Goal: Transaction & Acquisition: Purchase product/service

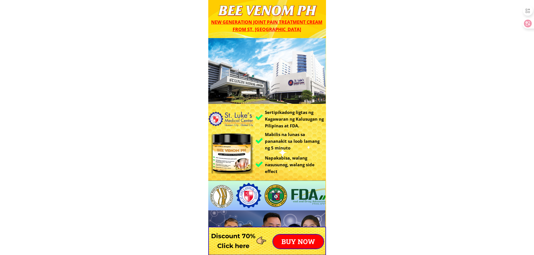
click at [295, 241] on p "BUY NOW" at bounding box center [298, 242] width 50 height 14
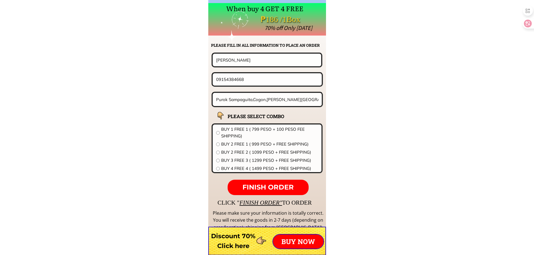
scroll to position [4398, 0]
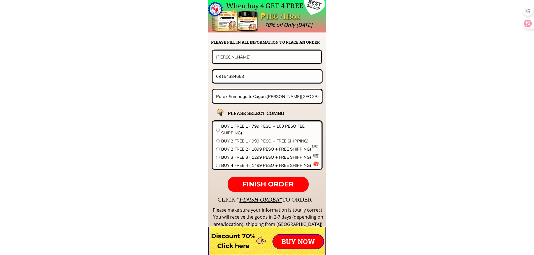
drag, startPoint x: 184, startPoint y: 79, endPoint x: 131, endPoint y: 79, distance: 52.7
paste input "[CREDIT_CARD_NUMBER]"
drag, startPoint x: 221, startPoint y: 77, endPoint x: 169, endPoint y: 75, distance: 52.2
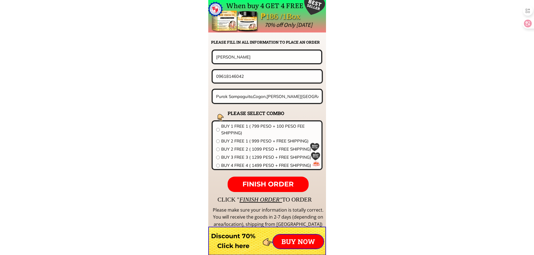
type input "09618146042"
drag, startPoint x: 197, startPoint y: 55, endPoint x: 154, endPoint y: 60, distance: 43.1
paste input "Jesus Labang"
type input "Jesus Labang"
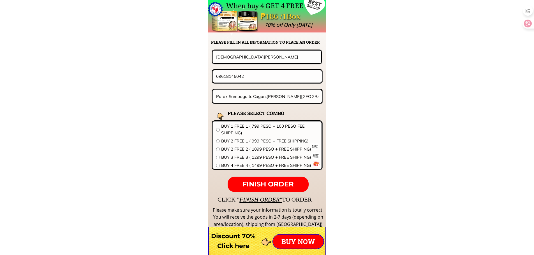
click at [250, 90] on input "Purok Sampaguita,Cogon,Ormoc City ,Leyte" at bounding box center [267, 96] width 105 height 13
paste input "5014, Caimito St San Vicente Ferrer Camarin, Caloocan City,brgy.178""
type input "5014, Caimito St San Vicente Ferrer Camarin, Caloocan City,brgy.178"
click at [252, 148] on span "BUY 2 FREE 2 ( 1099 PESO + FREE SHIPPING)" at bounding box center [269, 149] width 97 height 7
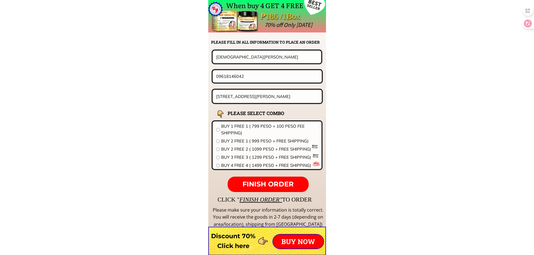
radio input "true"
click at [273, 183] on span "FINISH ORDER" at bounding box center [267, 184] width 51 height 8
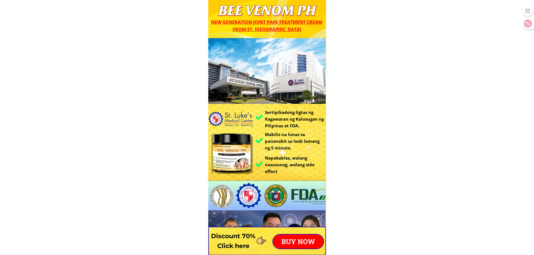
click at [294, 233] on div at bounding box center [267, 241] width 118 height 29
click at [295, 238] on p "BUY NOW" at bounding box center [298, 242] width 50 height 14
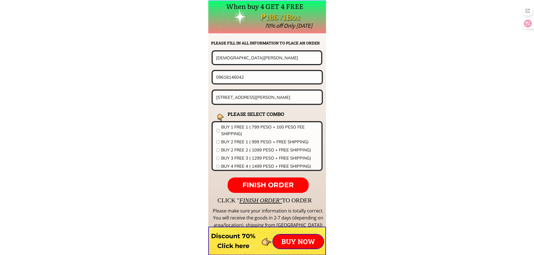
scroll to position [4398, 0]
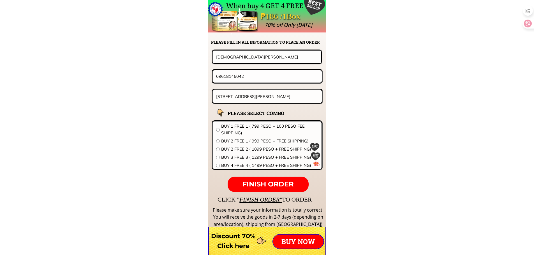
drag, startPoint x: 219, startPoint y: 75, endPoint x: 302, endPoint y: 79, distance: 83.3
click at [300, 79] on input "09618146042" at bounding box center [267, 76] width 105 height 12
paste input "506677283"
drag, startPoint x: 247, startPoint y: 80, endPoint x: 124, endPoint y: 78, distance: 123.6
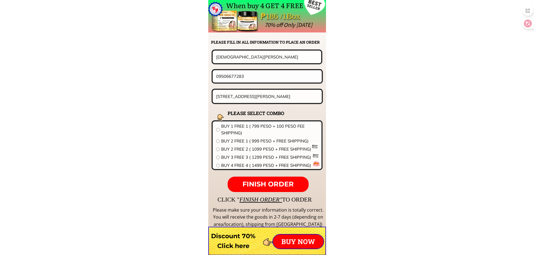
paste input "Marilou P. Gromontil"
type input "Marilou P. Gromontil"
click at [272, 94] on input "5014, Caimito St San Vicente Ferrer Camarin, Caloocan City,brgy.178" at bounding box center [267, 96] width 105 height 13
paste input "Purok 6 Parang Cantilan Surigao del sur"
type input "Purok 6 Parang Cantilan Surigao del sur"
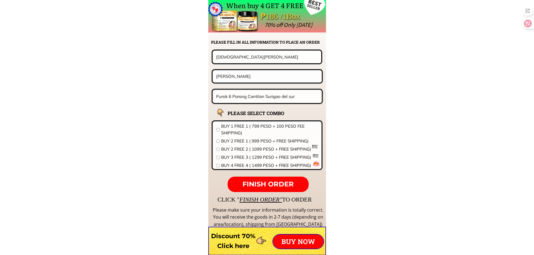
click at [242, 142] on span "BUY 2 FREE 1 ( 999 PESO + FREE SHIPPING)" at bounding box center [269, 141] width 97 height 7
radio input "true"
click at [261, 185] on span "FINISH ORDER" at bounding box center [267, 184] width 51 height 8
drag, startPoint x: 200, startPoint y: 73, endPoint x: 127, endPoint y: 66, distance: 73.2
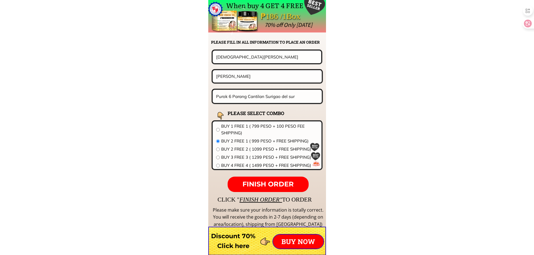
paste input "Marilou P. Gromontil"
type input "Marilou P. Gromontil"
drag, startPoint x: 267, startPoint y: 76, endPoint x: 155, endPoint y: 78, distance: 112.1
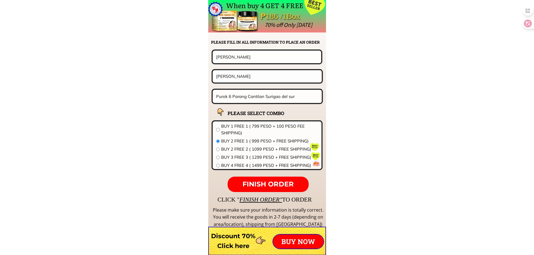
paste input "639506677283"
drag, startPoint x: 221, startPoint y: 75, endPoint x: 154, endPoint y: 75, distance: 67.3
type input "09506677283"
click at [276, 185] on span "FINISH ORDER" at bounding box center [267, 184] width 51 height 8
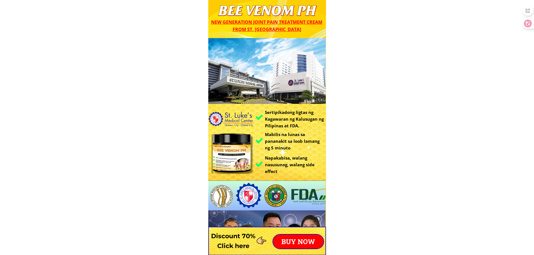
click at [303, 237] on p "BUY NOW" at bounding box center [298, 242] width 50 height 14
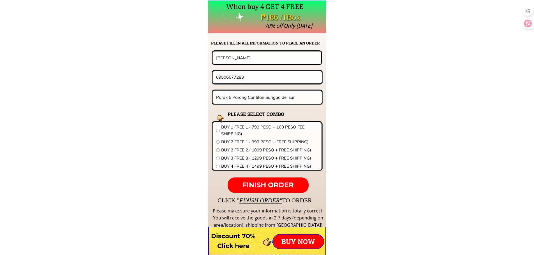
scroll to position [4398, 0]
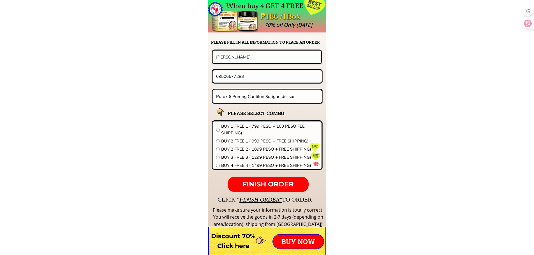
drag, startPoint x: 261, startPoint y: 55, endPoint x: 185, endPoint y: 57, distance: 75.4
paste input "Vicente C. Miranda,Jr."
type input "Vicente C. Miranda,Jr."
drag, startPoint x: 240, startPoint y: 73, endPoint x: 136, endPoint y: 70, distance: 104.3
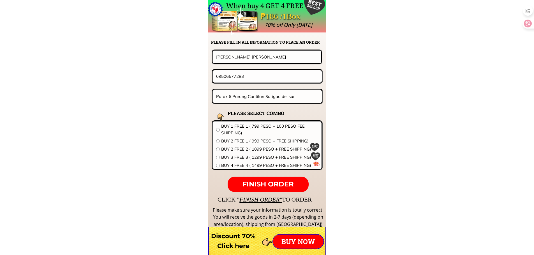
paste input "21-828-5795"
drag, startPoint x: 234, startPoint y: 77, endPoint x: 266, endPoint y: 84, distance: 32.2
click at [235, 77] on input "0921-828-5795" at bounding box center [267, 76] width 105 height 12
type input "09218285795"
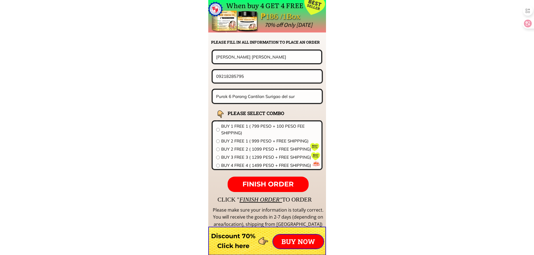
click at [255, 99] on input "Purok 6 Parang Cantilan Surigao del sur" at bounding box center [267, 96] width 105 height 13
paste input "hase-II, Blk.1-Lot14, San Pablo Village, RH-XI, Cotabato City"
type input "Phase-II, [STREET_ADDRESS][PERSON_NAME]"
click at [246, 156] on span "BUY 3 FREE 3 ( 1299 PESO + FREE SHIPPING)" at bounding box center [269, 157] width 97 height 7
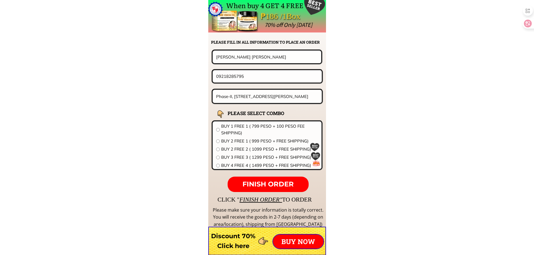
radio input "true"
click at [262, 185] on span "FINISH ORDER" at bounding box center [267, 184] width 51 height 8
